Goal: Task Accomplishment & Management: Complete application form

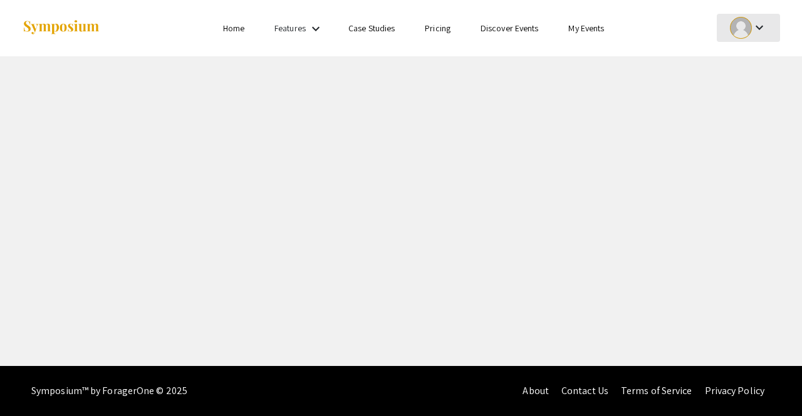
click at [751, 23] on div "keyboard_arrow_down" at bounding box center [747, 28] width 43 height 28
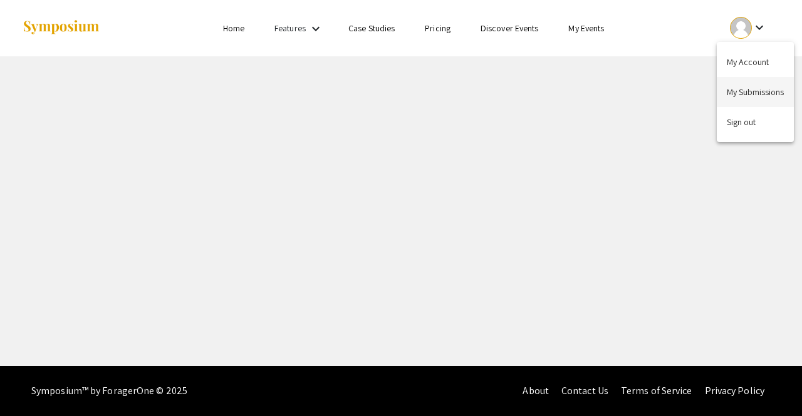
click at [745, 95] on button "My Submissions" at bounding box center [754, 92] width 77 height 30
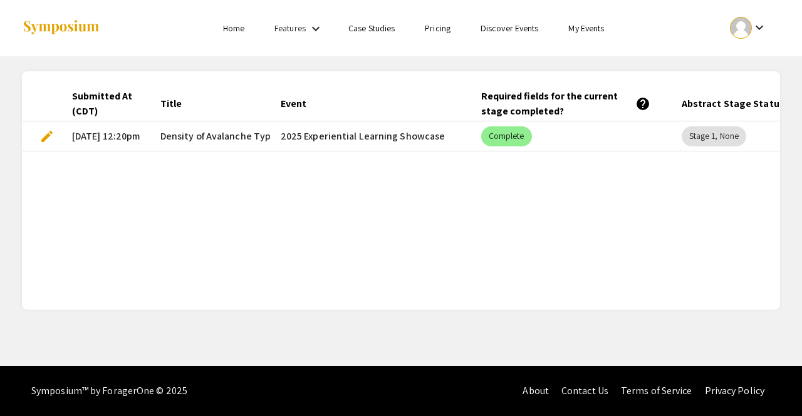
click at [46, 135] on span "edit" at bounding box center [46, 136] width 15 height 15
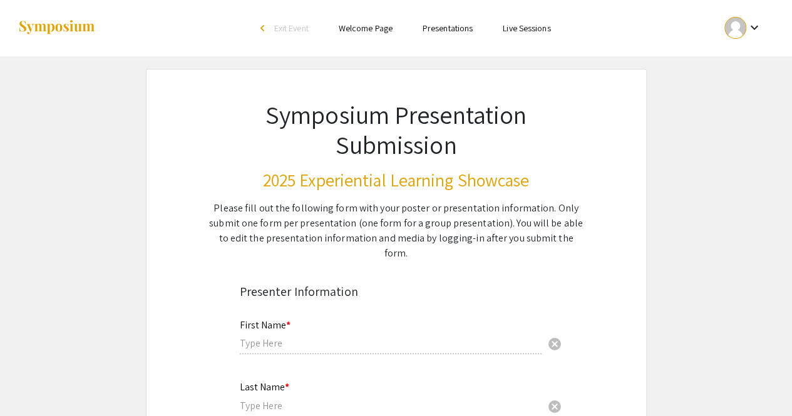
type input "[PERSON_NAME]"
type input "[EMAIL_ADDRESS][DOMAIN_NAME]"
radio input "true"
type input "Mathematics"
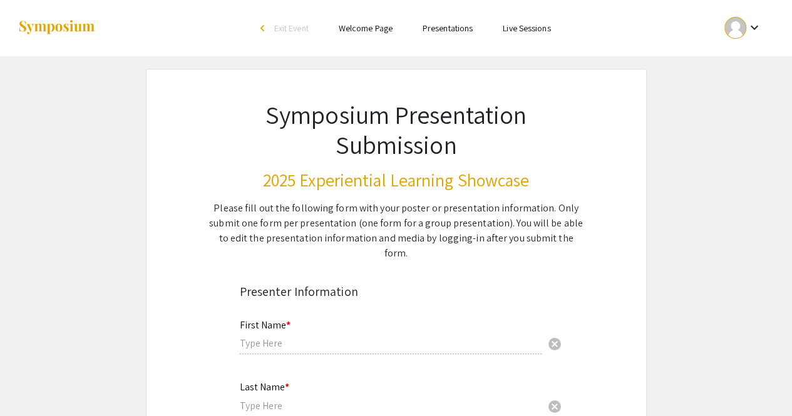
radio input "true"
type input "[PERSON_NAME]"
radio input "true"
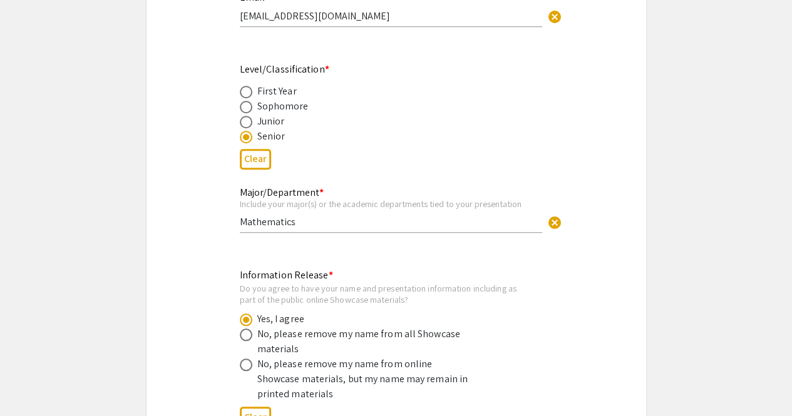
select select "custom"
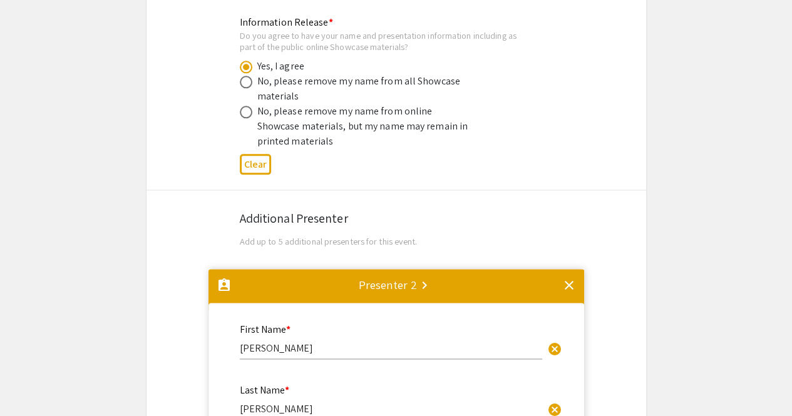
type input "0"
select select "custom"
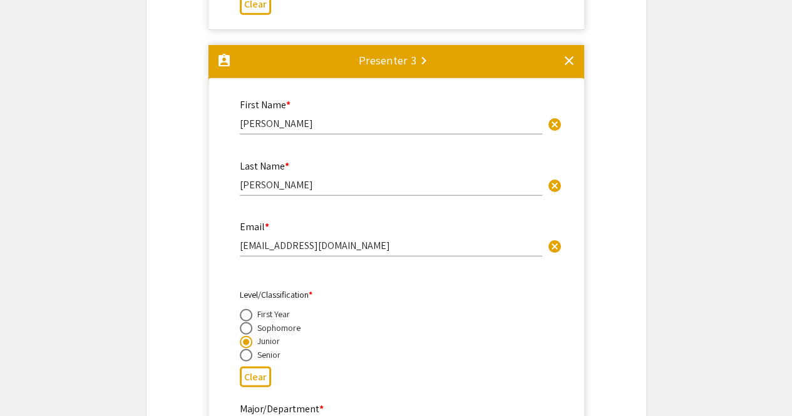
type input "1"
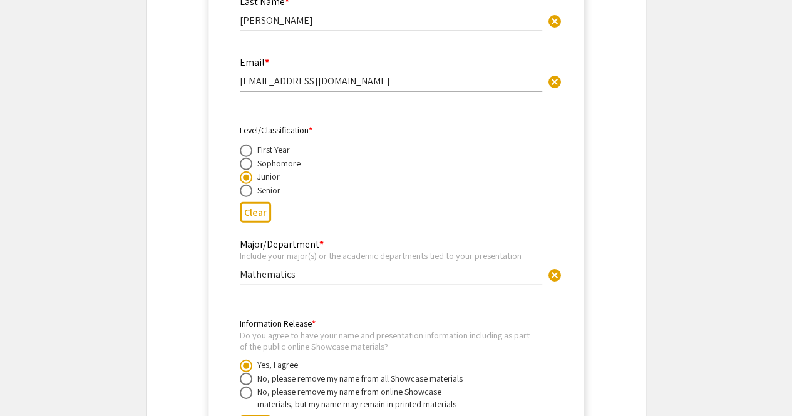
select select "auto"
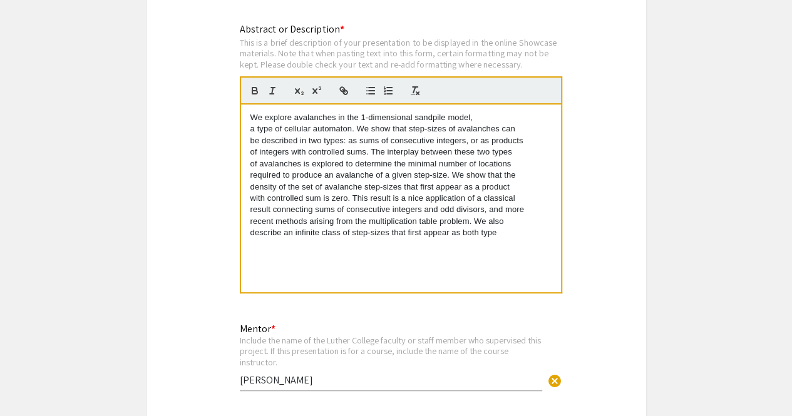
scroll to position [2485, 0]
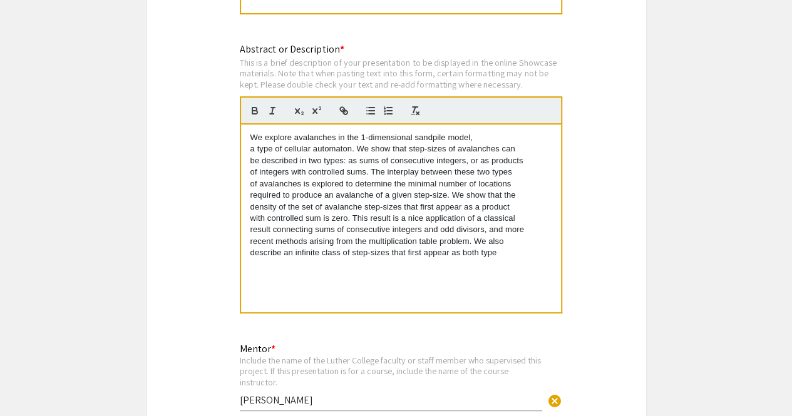
click at [545, 251] on div "We explore avalanches in the 1-dimensional sandpile model, a type of cellular a…" at bounding box center [401, 219] width 320 height 188
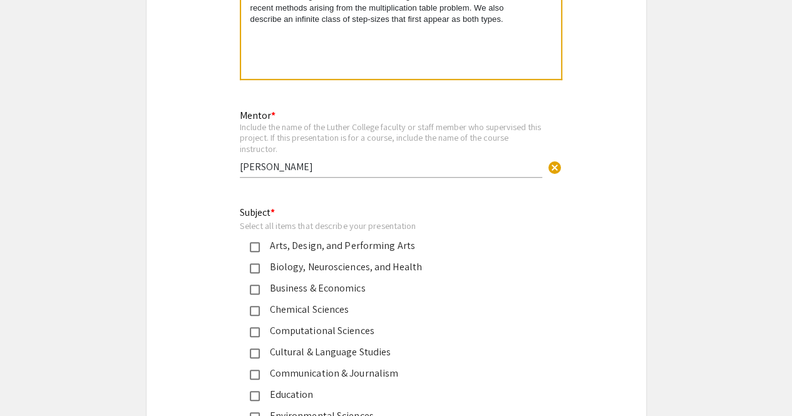
scroll to position [2718, 0]
click at [240, 161] on input "[PERSON_NAME]" at bounding box center [391, 167] width 302 height 13
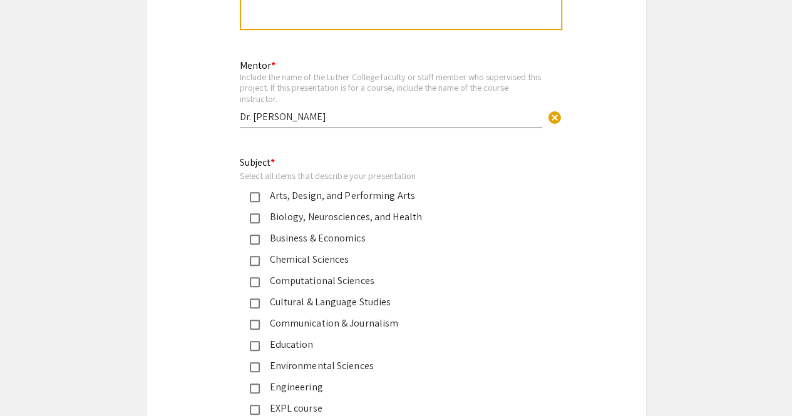
click at [253, 110] on input "Dr. [PERSON_NAME]" at bounding box center [391, 116] width 302 height 13
type input "[PERSON_NAME]"
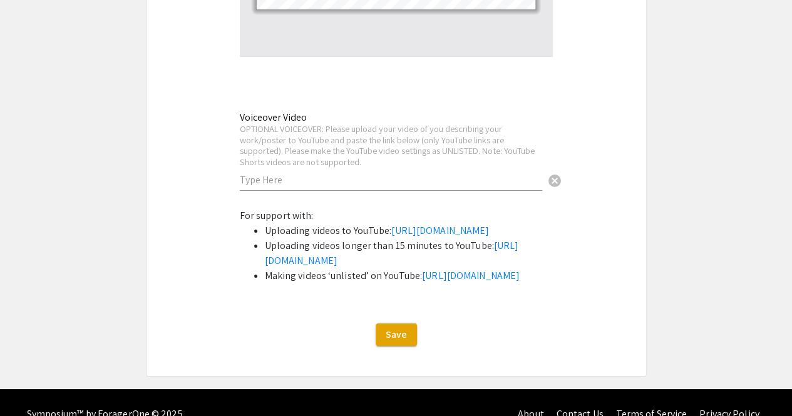
scroll to position [4589, 0]
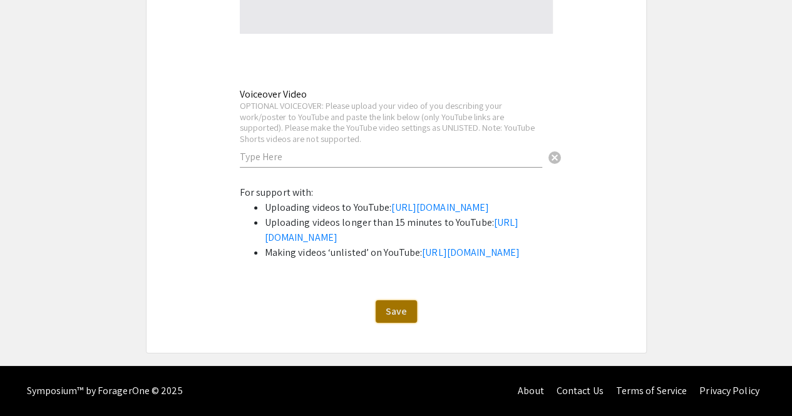
click at [394, 303] on button "Save" at bounding box center [396, 312] width 41 height 23
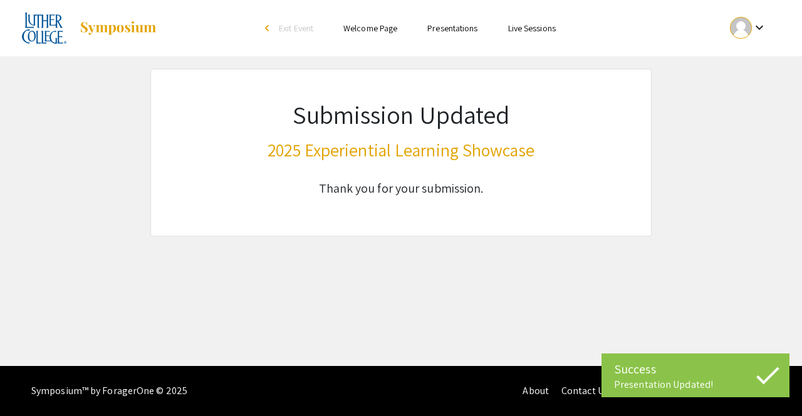
click at [750, 33] on div "keyboard_arrow_down" at bounding box center [747, 28] width 43 height 28
click at [744, 99] on button "My Submissions" at bounding box center [754, 92] width 77 height 30
